Goal: Task Accomplishment & Management: Manage account settings

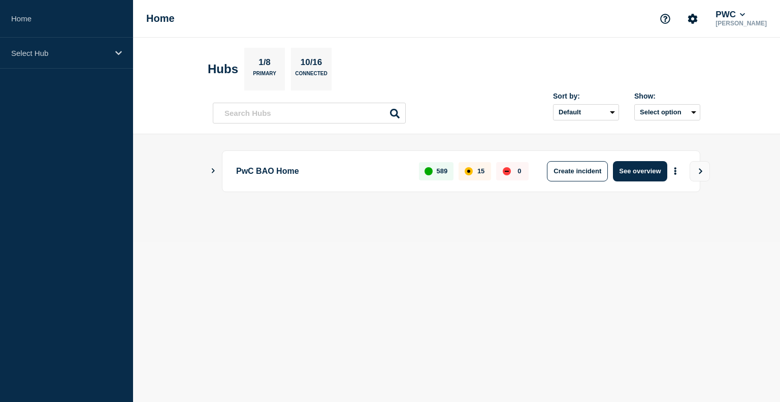
click at [209, 166] on main "PwC BAO Home 589 15 0 Create incident See overview" at bounding box center [456, 188] width 647 height 108
click at [214, 168] on icon "Show Connected Hubs" at bounding box center [213, 170] width 7 height 5
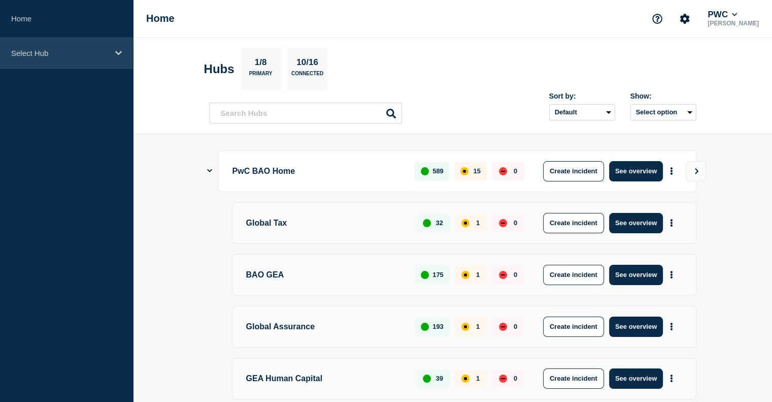
click at [92, 52] on p "Select Hub" at bounding box center [59, 53] width 97 height 9
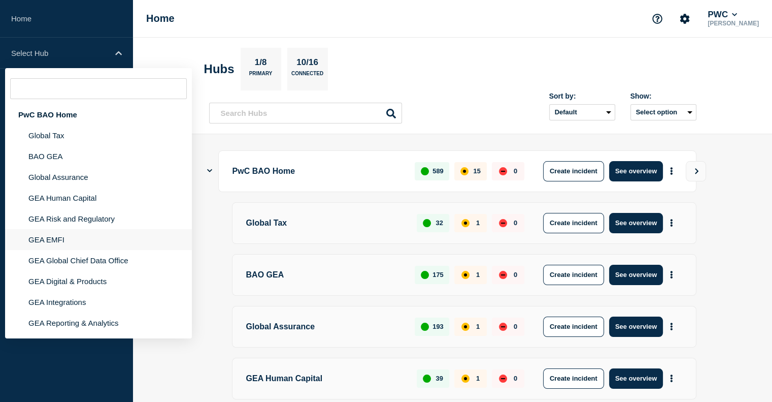
click at [56, 245] on li "GEA EMFI" at bounding box center [98, 239] width 187 height 21
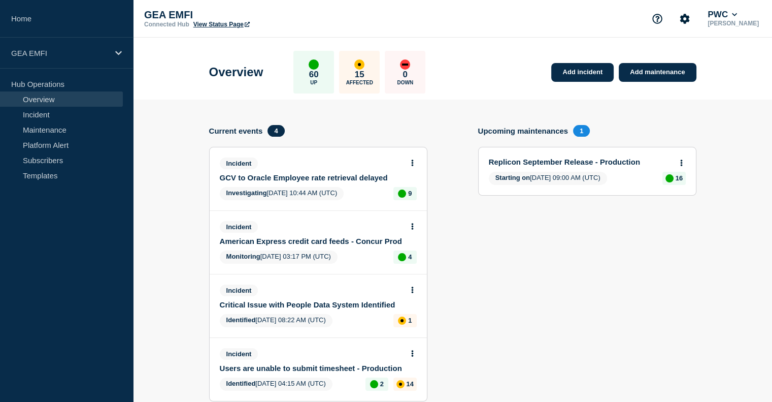
click at [301, 179] on link "GCV to Oracle Employee rate retrieval delayed" at bounding box center [311, 177] width 183 height 9
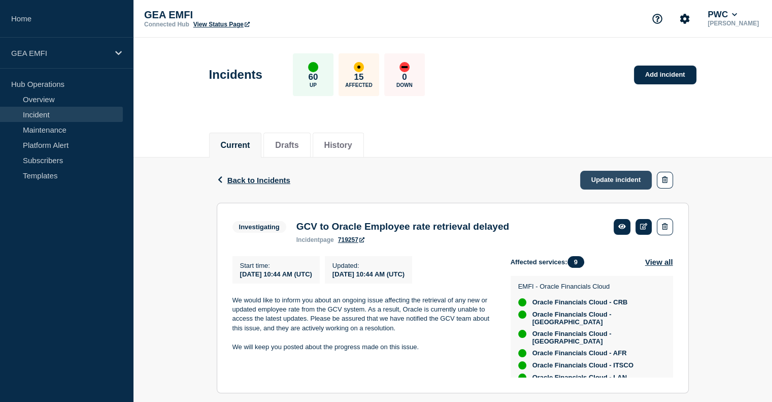
click at [614, 184] on link "Update incident" at bounding box center [616, 180] width 72 height 19
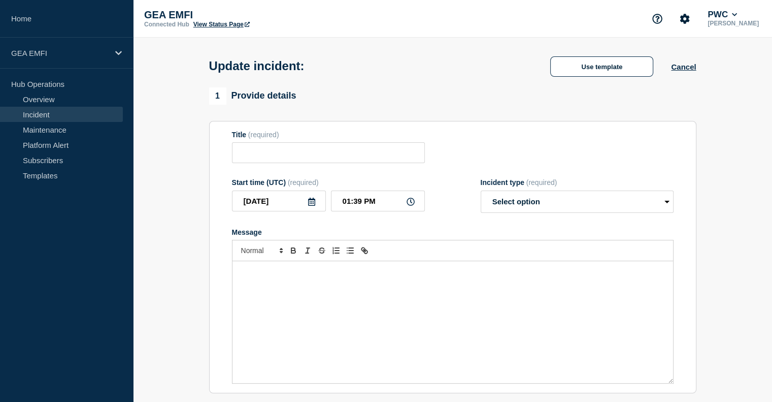
type input "GCV to Oracle Employee rate retrieval delayed"
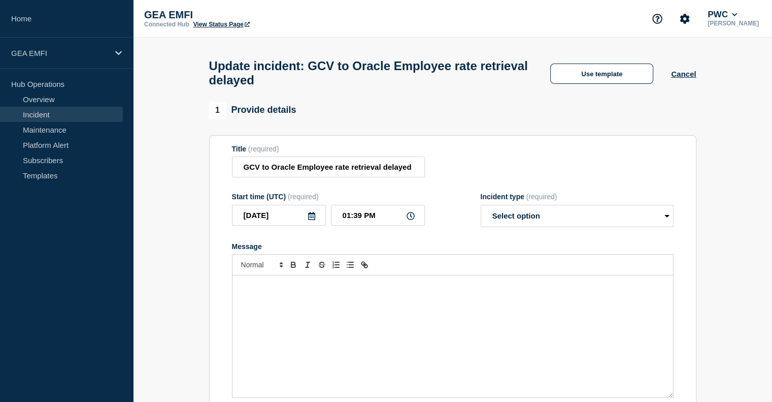
click at [283, 314] on div "Message" at bounding box center [453, 336] width 441 height 122
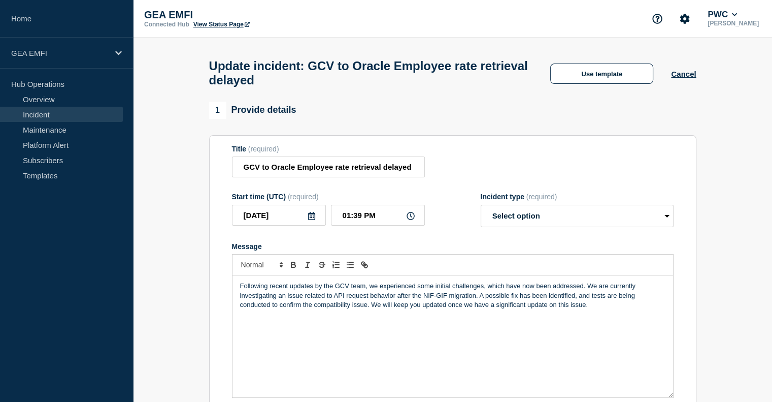
click at [372, 309] on p "Following recent updates by the GCV team, we experienced some initial challenge…" at bounding box center [452, 295] width 425 height 28
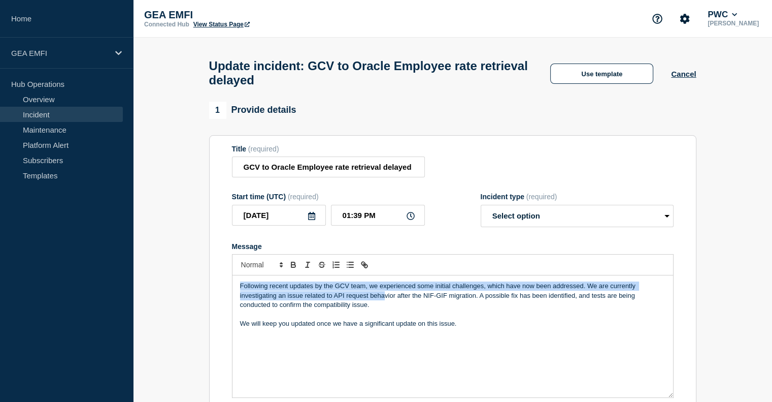
drag, startPoint x: 384, startPoint y: 306, endPoint x: 233, endPoint y: 287, distance: 152.9
click at [233, 287] on div "Following recent updates by the GCV team, we experienced some initial challenge…" at bounding box center [453, 336] width 441 height 122
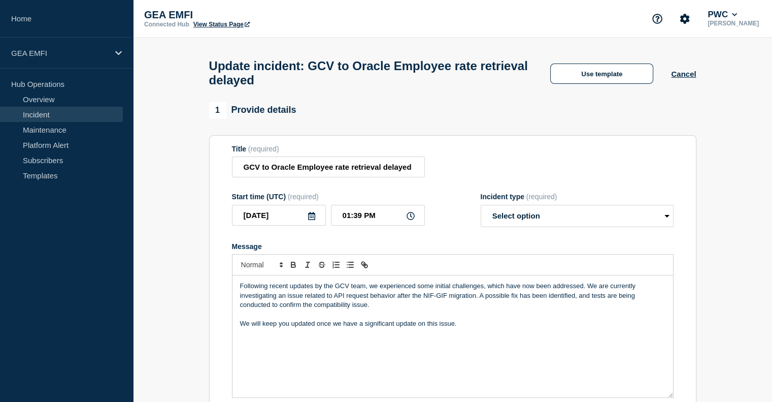
click at [380, 308] on p "Following recent updates by the GCV team, we experienced some initial challenge…" at bounding box center [452, 295] width 425 height 28
drag, startPoint x: 388, startPoint y: 311, endPoint x: 199, endPoint y: 274, distance: 192.4
click at [438, 327] on p "We will keep you updated once we have a significant update on this issue." at bounding box center [452, 323] width 425 height 9
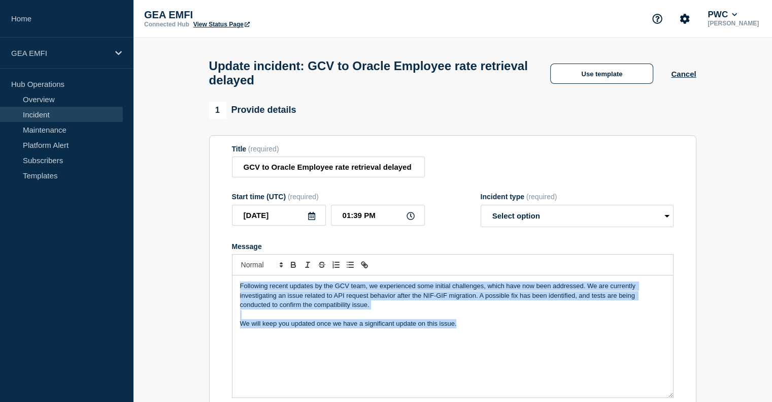
drag, startPoint x: 461, startPoint y: 331, endPoint x: 225, endPoint y: 288, distance: 240.5
click at [225, 288] on section "Title (required) GCV to Oracle Employee rate retrieval delayed Start time (UTC)…" at bounding box center [452, 271] width 487 height 273
click at [451, 302] on p "Following recent updates by the GCV team, we experienced some initial challenge…" at bounding box center [452, 295] width 425 height 28
drag, startPoint x: 465, startPoint y: 340, endPoint x: 193, endPoint y: 285, distance: 277.6
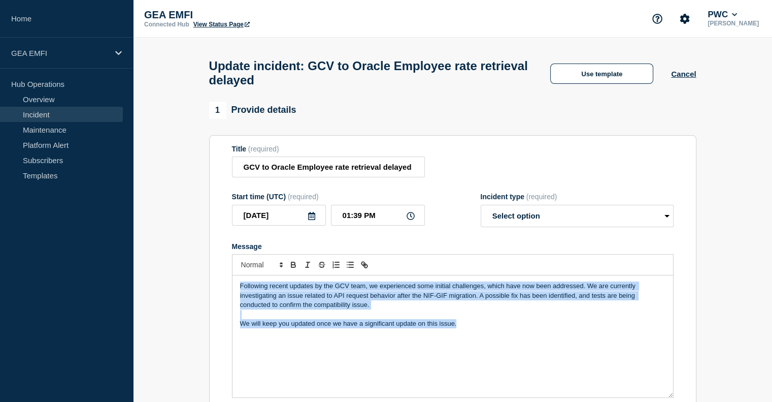
click at [447, 339] on div "Following recent updates by the GCV team, we experienced some initial challenge…" at bounding box center [453, 336] width 441 height 122
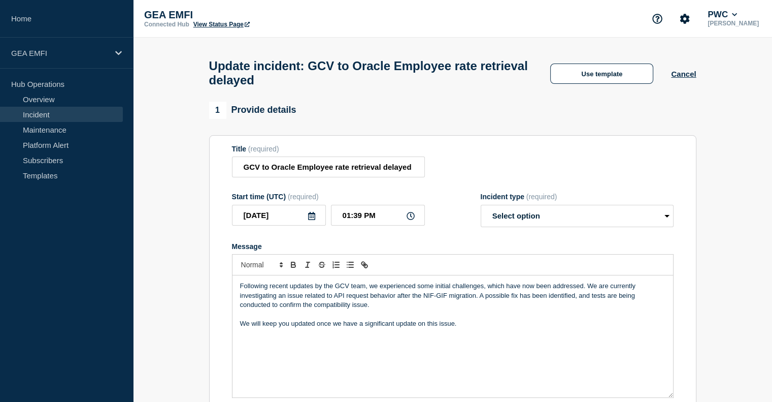
click at [260, 318] on p "Message" at bounding box center [452, 314] width 425 height 9
click at [372, 309] on p "Following recent updates by the GCV team, we experienced some initial challenge…" at bounding box center [452, 295] width 425 height 28
click at [318, 173] on input "GCV to Oracle Employee rate retrieval delayed" at bounding box center [328, 166] width 193 height 21
drag, startPoint x: 334, startPoint y: 173, endPoint x: 471, endPoint y: 186, distance: 137.2
click at [467, 187] on form "Title (required) GCV to Oracle Employee rate retrieval delayed Start time (UTC)…" at bounding box center [453, 271] width 442 height 253
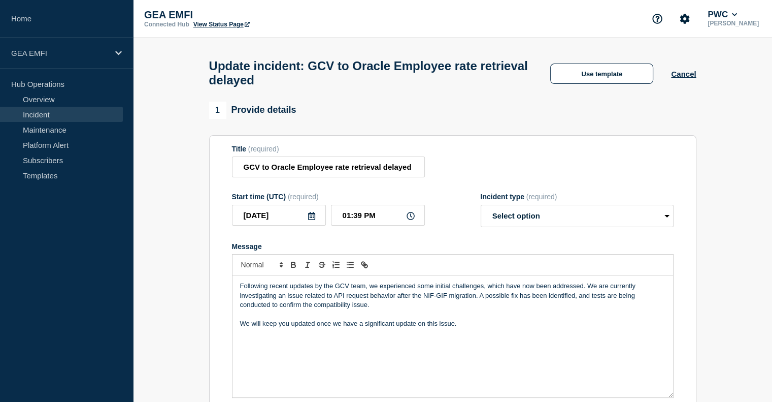
click at [471, 186] on form "Title (required) GCV to Oracle Employee rate retrieval delayed Start time (UTC)…" at bounding box center [453, 271] width 442 height 253
click at [566, 226] on select "Select option Investigating Identified Monitoring Resolved" at bounding box center [577, 216] width 193 height 22
select select "identified"
click at [481, 211] on select "Select option Investigating Identified Monitoring Resolved" at bounding box center [577, 216] width 193 height 22
click at [490, 325] on p "We will keep you updated once we have a significant update on this issue." at bounding box center [452, 323] width 425 height 9
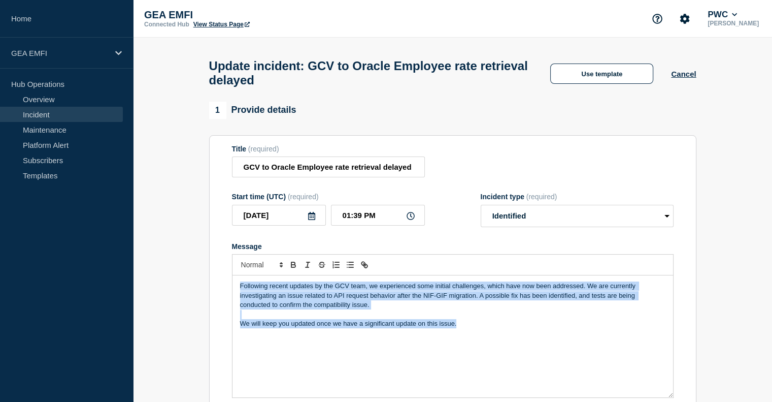
drag, startPoint x: 492, startPoint y: 338, endPoint x: 132, endPoint y: 264, distance: 368.0
click at [395, 317] on p "Message" at bounding box center [452, 314] width 425 height 9
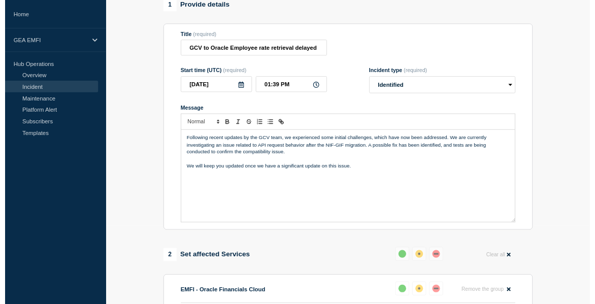
scroll to position [102, 0]
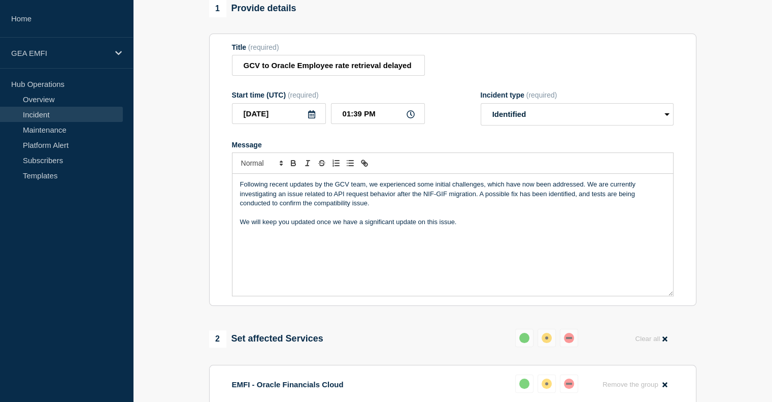
click at [422, 214] on p "Message" at bounding box center [452, 212] width 425 height 9
click at [399, 216] on p "Message" at bounding box center [452, 212] width 425 height 9
click at [393, 208] on p "Following recent updates by the GCV team, we experienced some initial challenge…" at bounding box center [452, 194] width 425 height 28
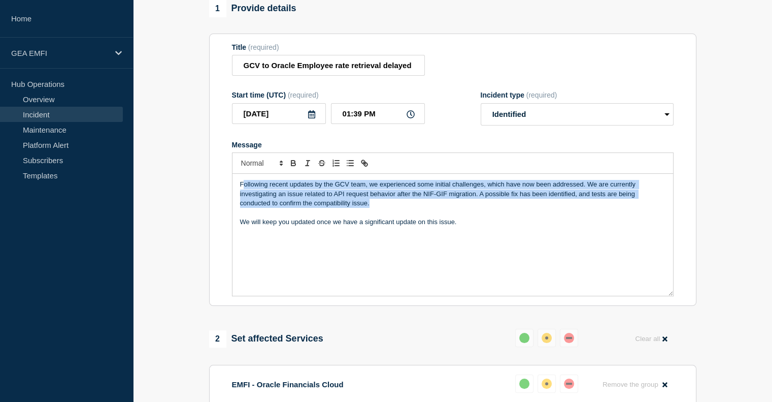
drag, startPoint x: 242, startPoint y: 192, endPoint x: 655, endPoint y: 211, distance: 414.1
click at [655, 208] on p "Following recent updates by the GCV team, we experienced some initial challenge…" at bounding box center [452, 194] width 425 height 28
drag, startPoint x: 462, startPoint y: 231, endPoint x: 202, endPoint y: 184, distance: 264.2
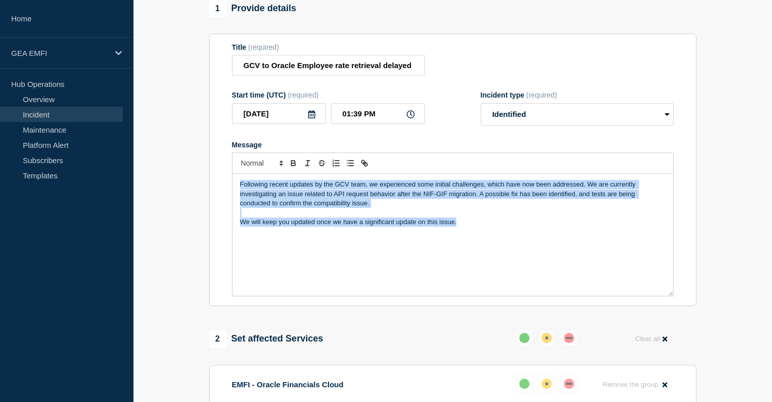
click at [432, 204] on p "Following recent updates by the GCV team, we experienced some initial challenge…" at bounding box center [452, 194] width 425 height 28
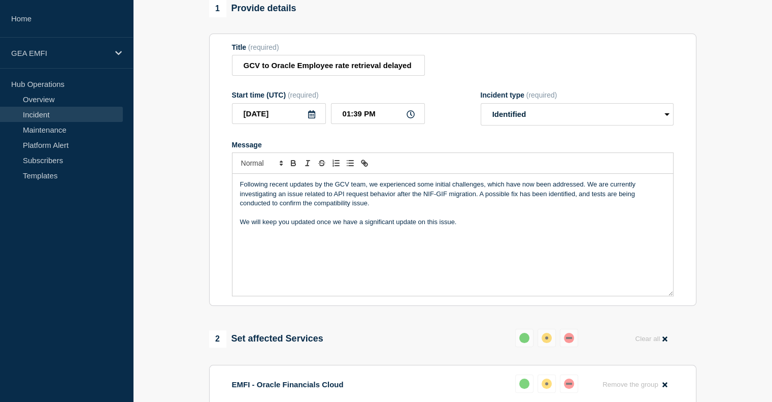
click at [426, 249] on div "Following recent updates by the GCV team, we experienced some initial challenge…" at bounding box center [453, 235] width 441 height 122
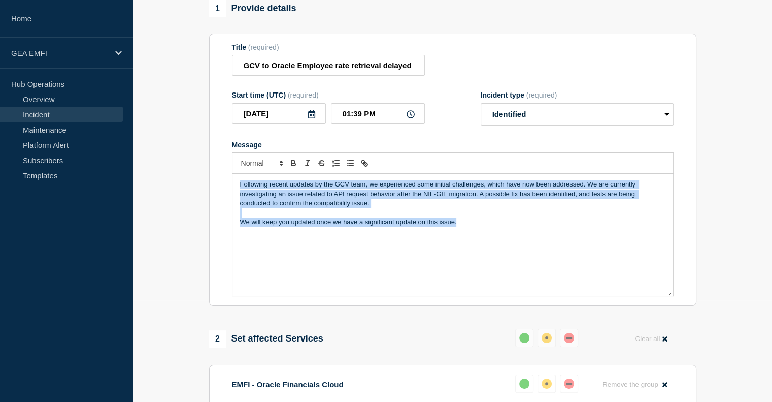
drag, startPoint x: 483, startPoint y: 233, endPoint x: -27, endPoint y: 114, distance: 523.8
click at [0, 114] on html "Home GEA EMFI Hub Operations Overview Incident Maintenance Platform Alert Subsc…" at bounding box center [386, 99] width 772 height 402
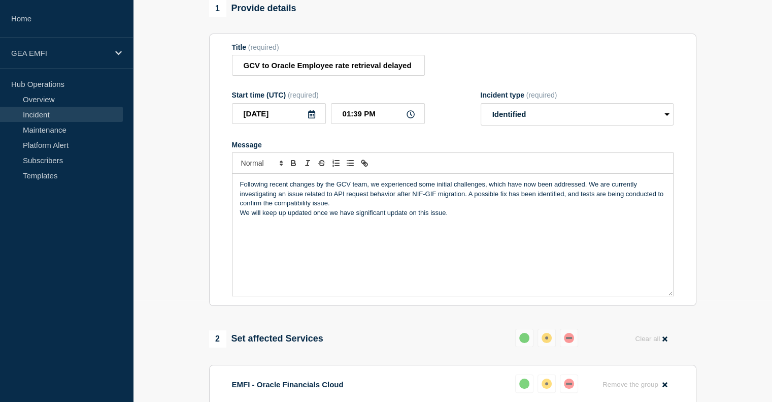
click at [378, 208] on p "Following recent changes by the GCV team, we experienced some initial challenge…" at bounding box center [452, 194] width 425 height 28
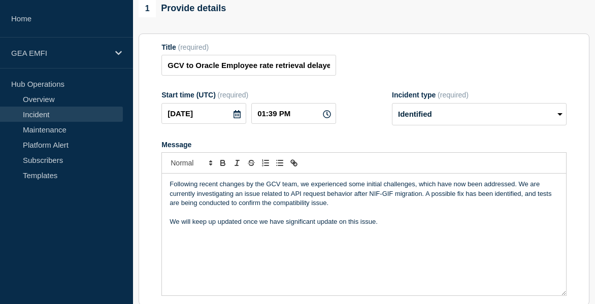
click at [387, 204] on p "Following recent changes by the GCV team, we experienced some initial challenge…" at bounding box center [364, 194] width 389 height 28
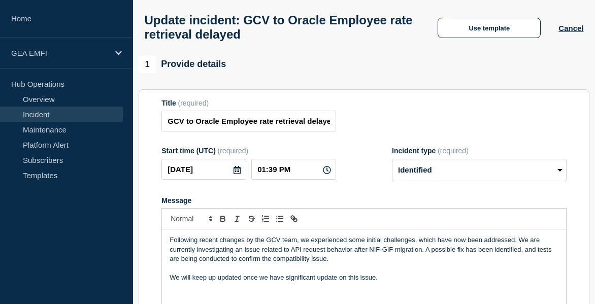
scroll to position [152, 0]
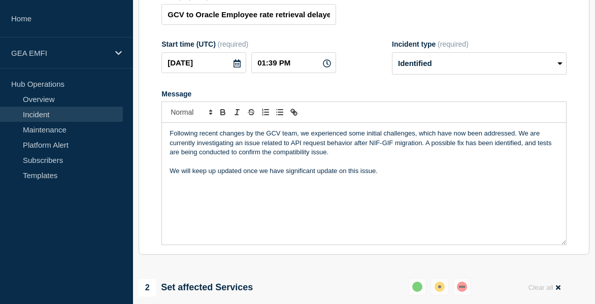
click at [357, 155] on p "Following recent changes by the GCV team, we experienced some initial challenge…" at bounding box center [364, 143] width 389 height 28
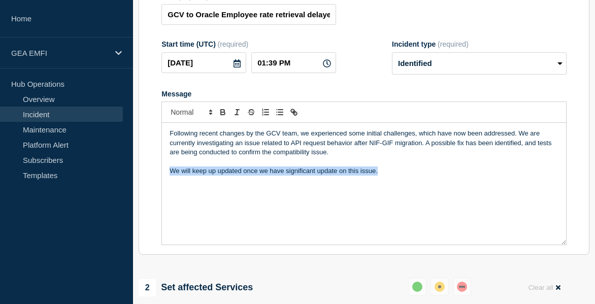
drag, startPoint x: 384, startPoint y: 178, endPoint x: 150, endPoint y: 178, distance: 233.5
click at [150, 178] on section "Title (required) GCV to Oracle Employee rate retrieval delayed Start time (UTC)…" at bounding box center [364, 119] width 451 height 273
click at [378, 176] on p "We will keep up updated once we have significant update on this issue." at bounding box center [364, 171] width 389 height 9
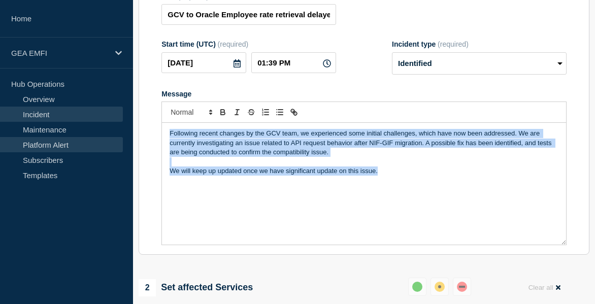
drag, startPoint x: 410, startPoint y: 178, endPoint x: 95, endPoint y: 138, distance: 317.9
click at [330, 164] on p "Message" at bounding box center [364, 161] width 389 height 9
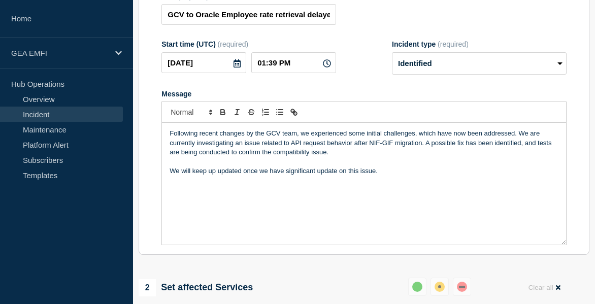
click at [244, 139] on p "Following recent changes by the GCV team, we experienced some initial challenge…" at bounding box center [364, 143] width 389 height 28
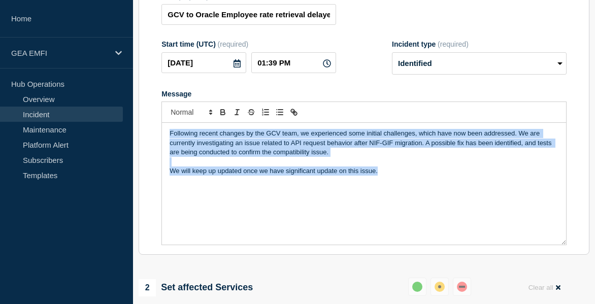
drag, startPoint x: 399, startPoint y: 177, endPoint x: 140, endPoint y: 140, distance: 261.5
click at [140, 140] on section "Title (required) GCV to Oracle Employee rate retrieval delayed Start time (UTC)…" at bounding box center [364, 119] width 451 height 273
click at [355, 141] on p "Following recent changes by the GCV team, we experienced some initial challenge…" at bounding box center [364, 143] width 389 height 28
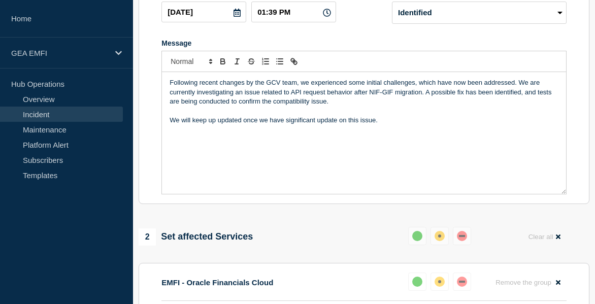
scroll to position [102, 0]
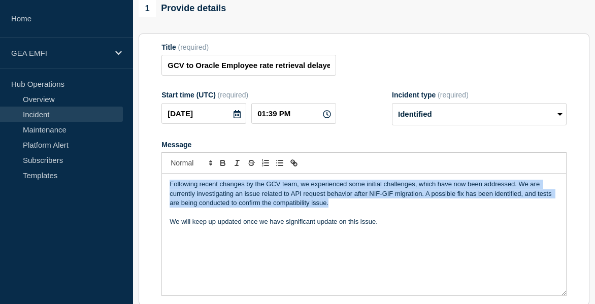
drag, startPoint x: 168, startPoint y: 190, endPoint x: 364, endPoint y: 210, distance: 198.0
click at [364, 210] on div "Following recent changes by the GCV team, we experienced some initial challenge…" at bounding box center [364, 235] width 404 height 122
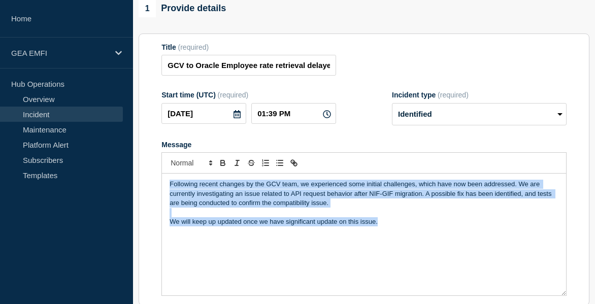
drag, startPoint x: 384, startPoint y: 225, endPoint x: 109, endPoint y: 197, distance: 276.6
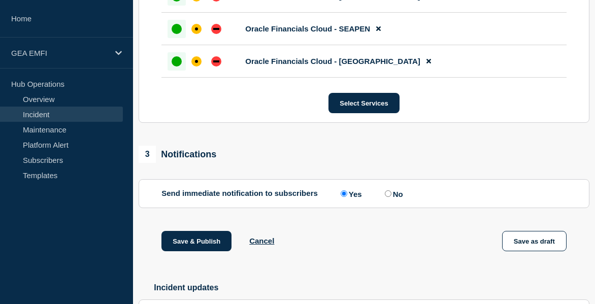
scroll to position [802, 0]
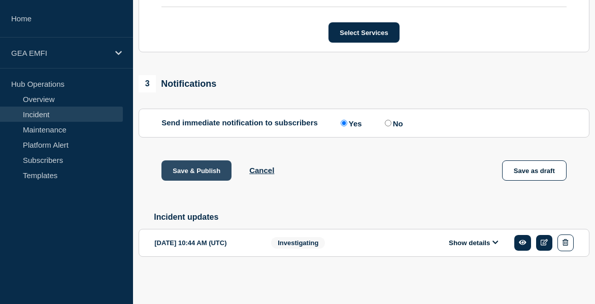
click at [199, 175] on button "Save & Publish" at bounding box center [196, 170] width 70 height 20
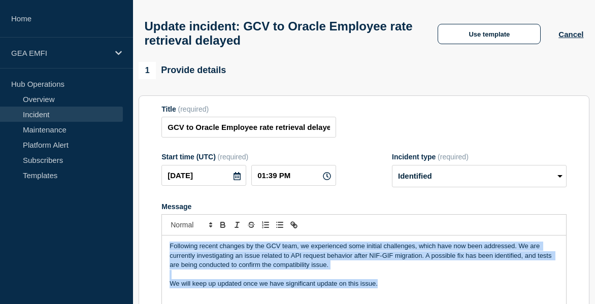
scroll to position [0, 0]
